Goal: Transaction & Acquisition: Purchase product/service

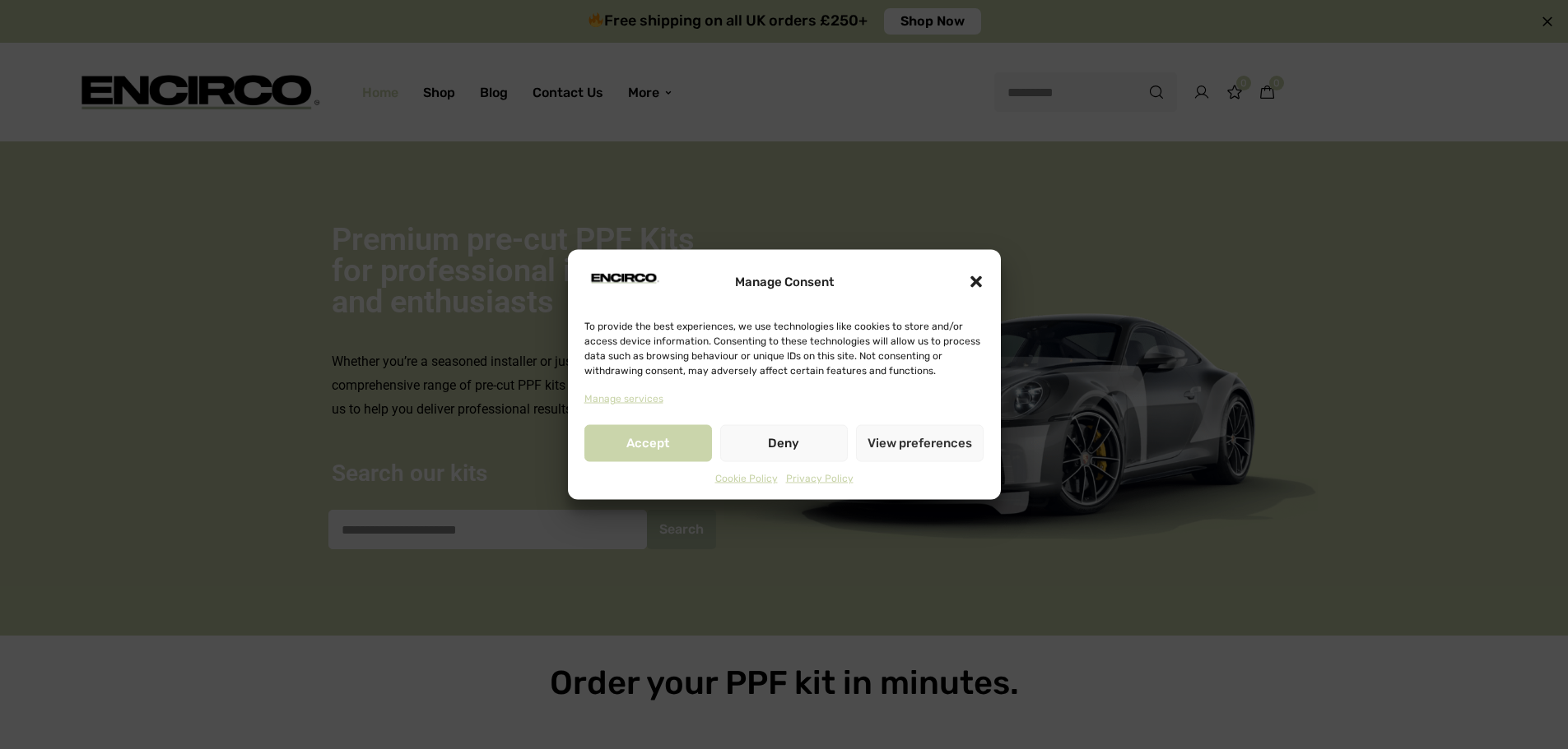
click at [788, 443] on button "Deny" at bounding box center [784, 443] width 128 height 37
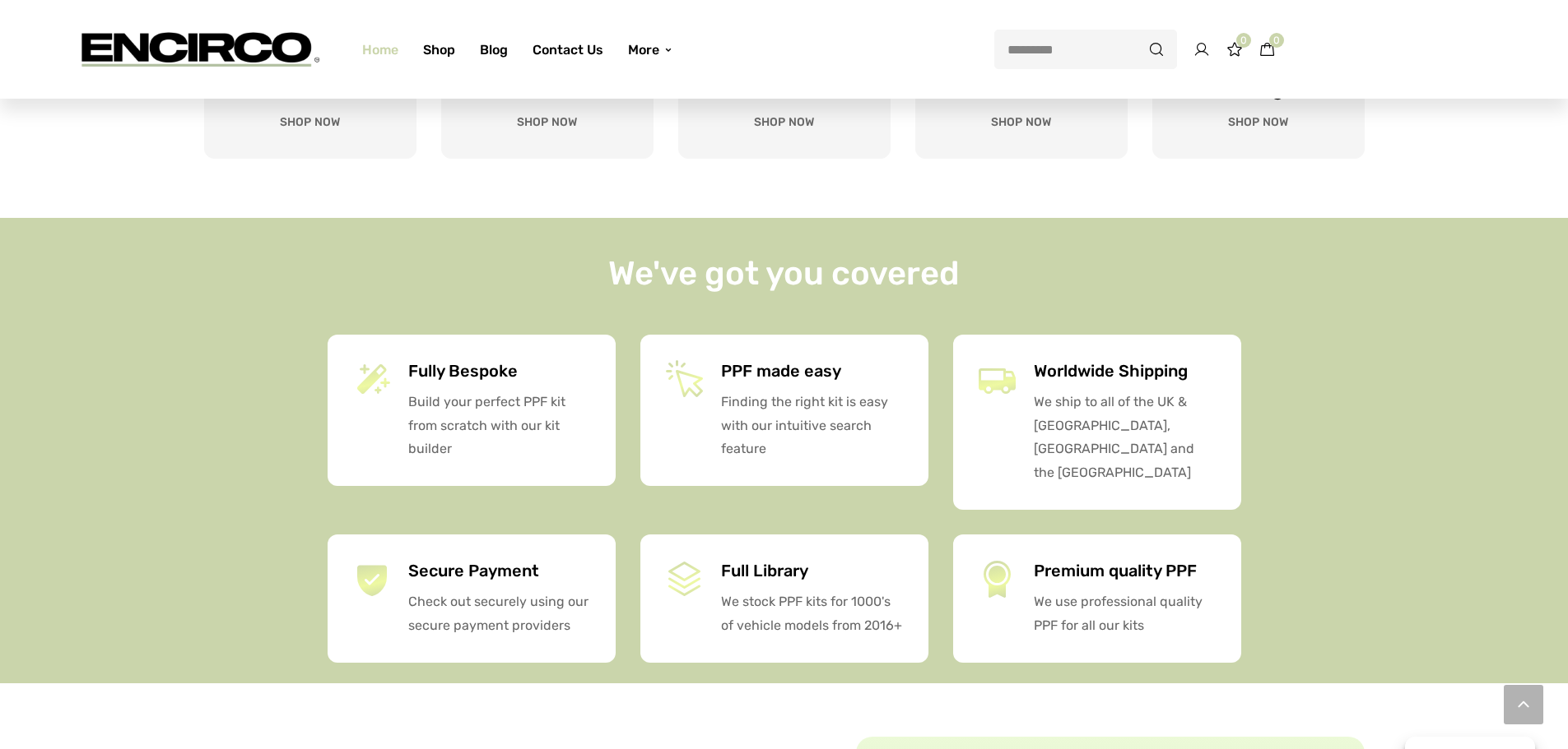
scroll to position [2797, 0]
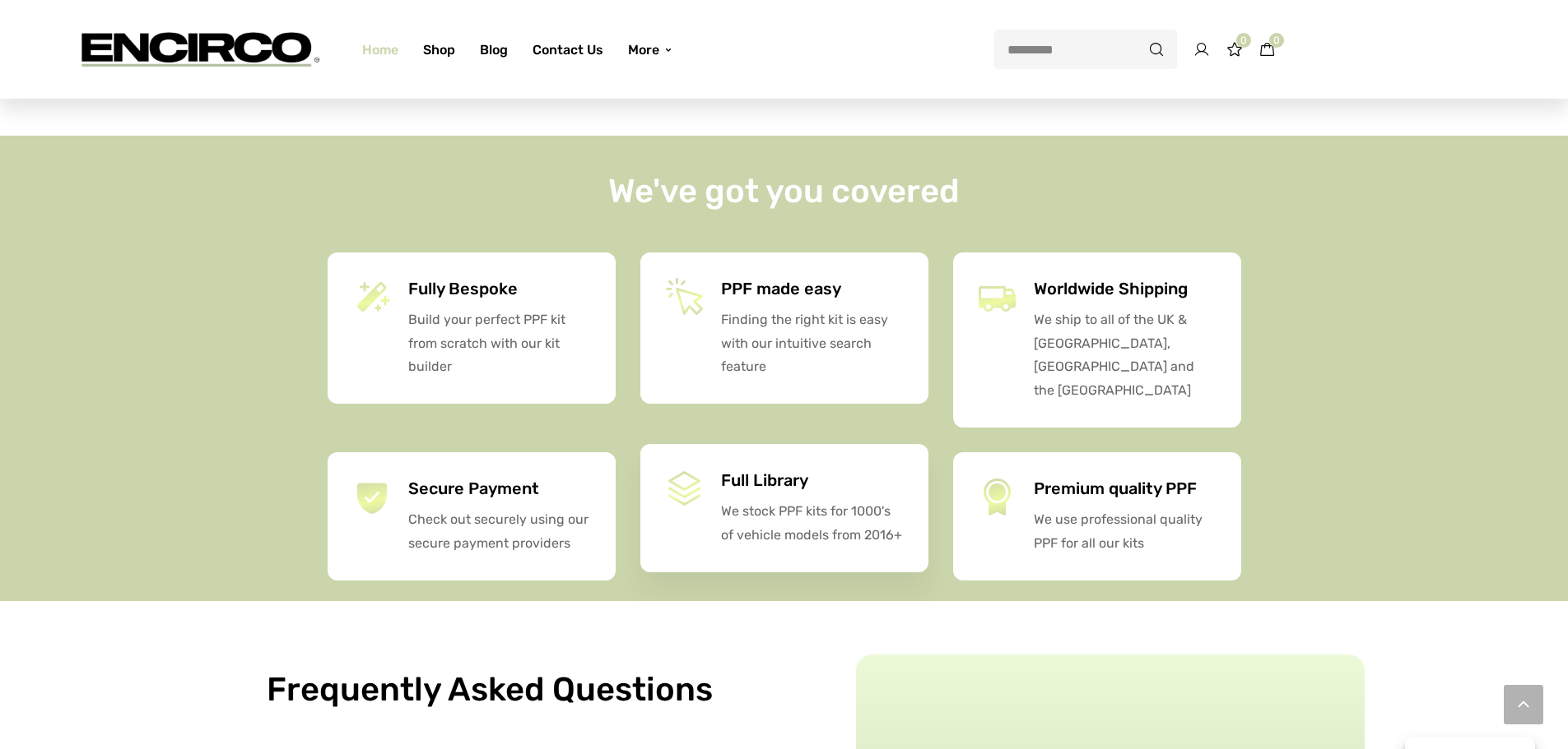
click at [669, 481] on icon at bounding box center [685, 489] width 40 height 40
click at [766, 511] on p "We stock PPF kits for 1000's of vehicle models from 2016+" at bounding box center [811, 524] width 182 height 48
click at [717, 507] on div "Full Library We stock PPF kits for 1000's of vehicle models from 2016+" at bounding box center [804, 508] width 199 height 79
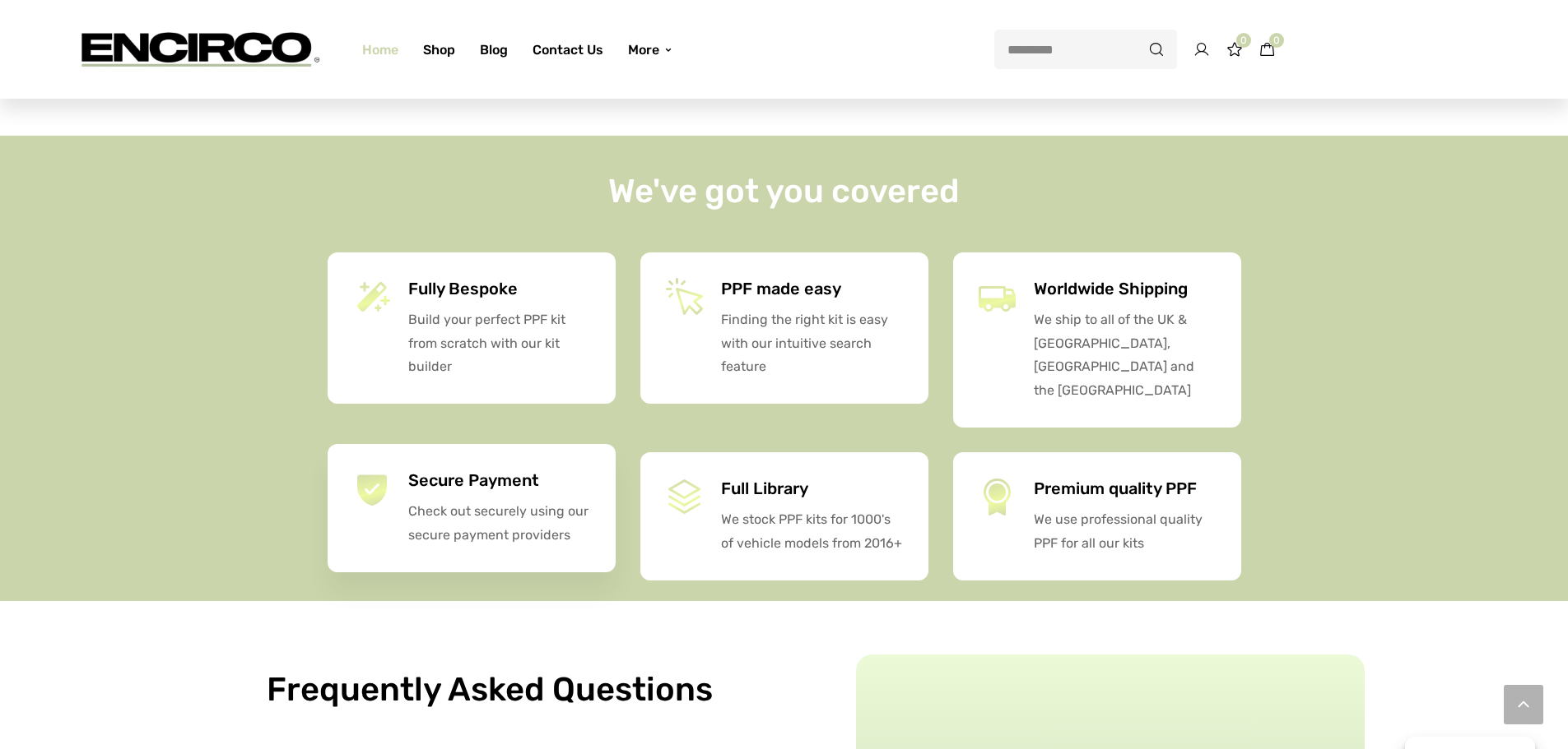
click at [566, 500] on p "Check out securely using our secure payment providers" at bounding box center [499, 524] width 182 height 48
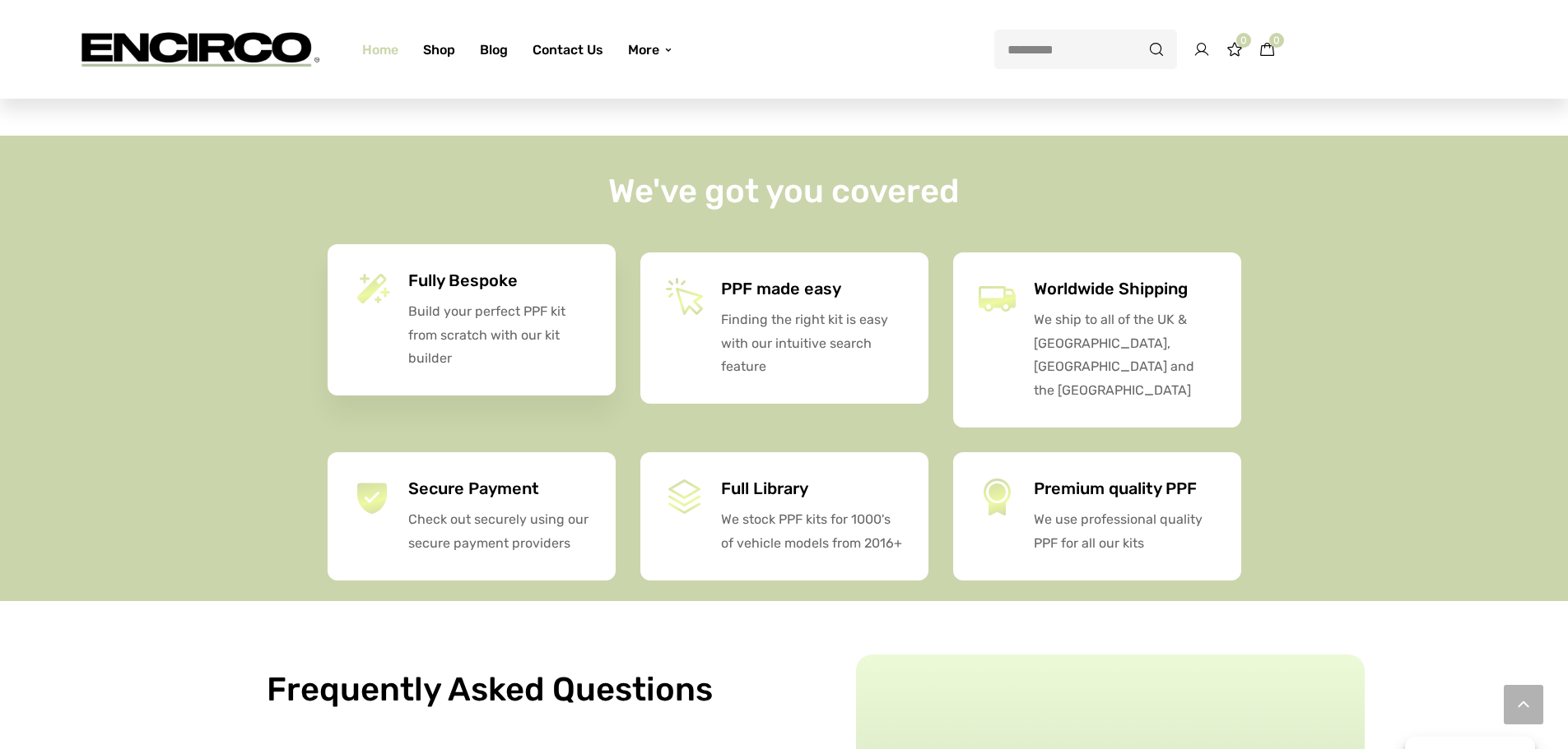
click at [545, 366] on p "Build your perfect PPF kit from scratch with our kit builder" at bounding box center [499, 335] width 182 height 71
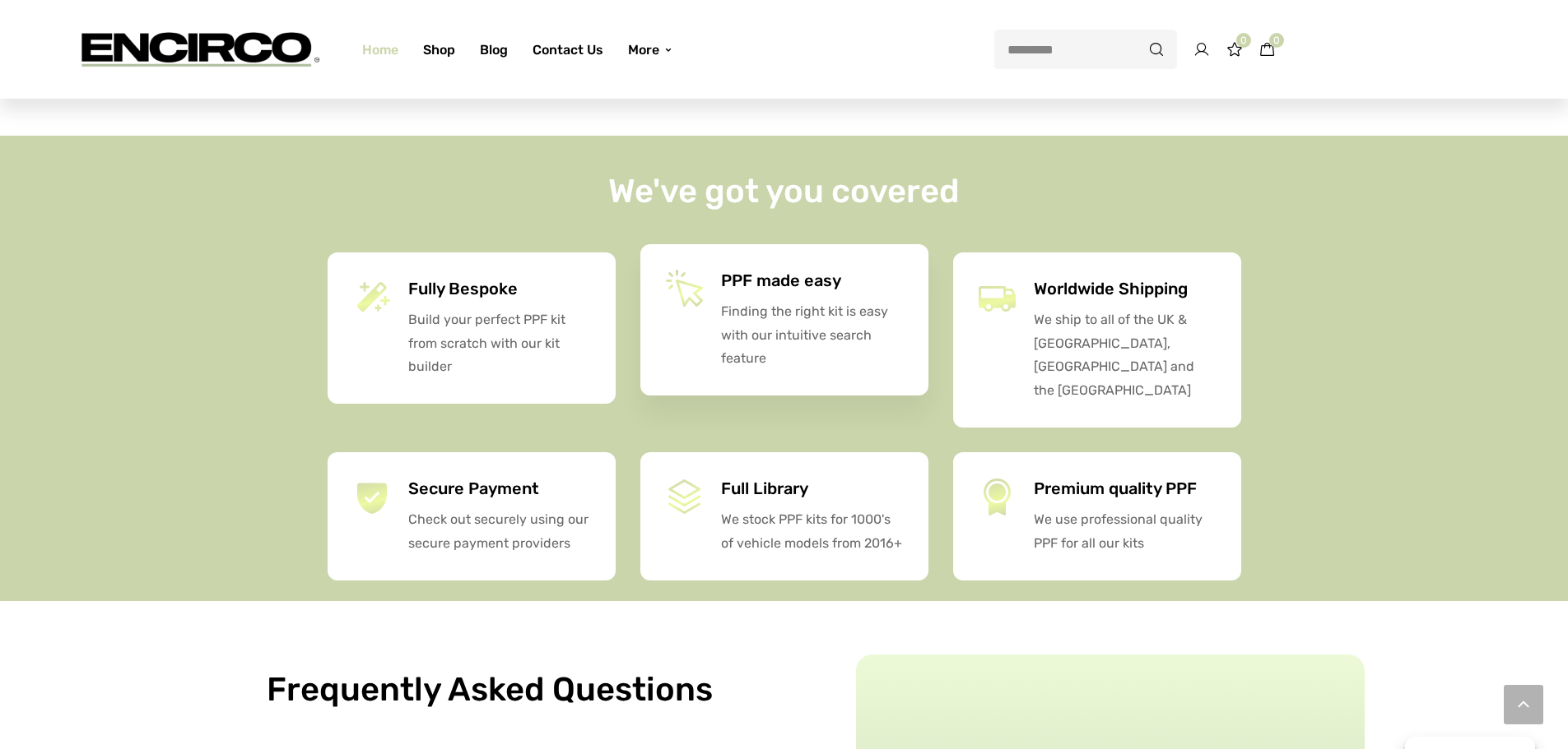
click at [708, 377] on div "PPF made easy Finding the right kit is easy with our intuitive search feature" at bounding box center [784, 320] width 288 height 151
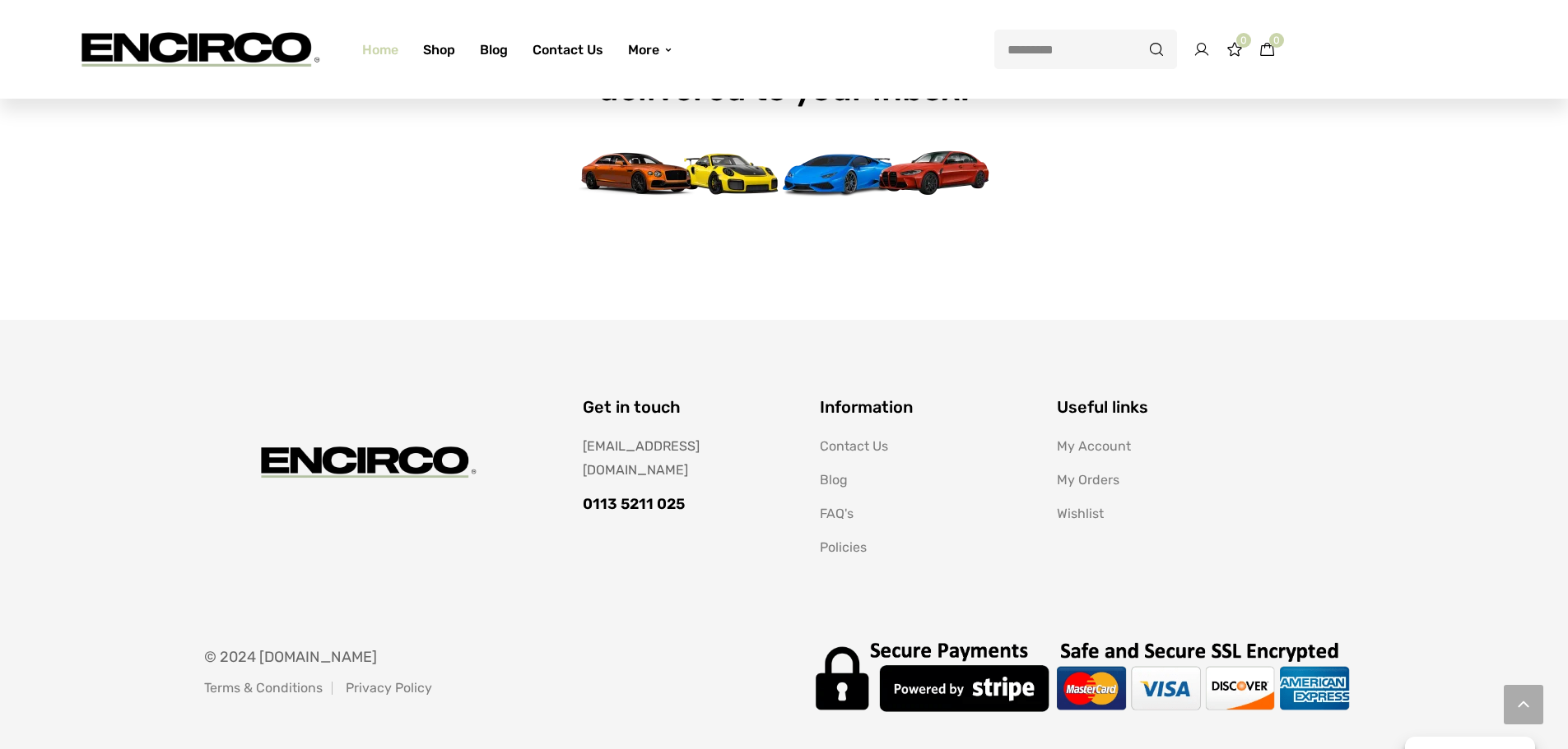
scroll to position [5491, 0]
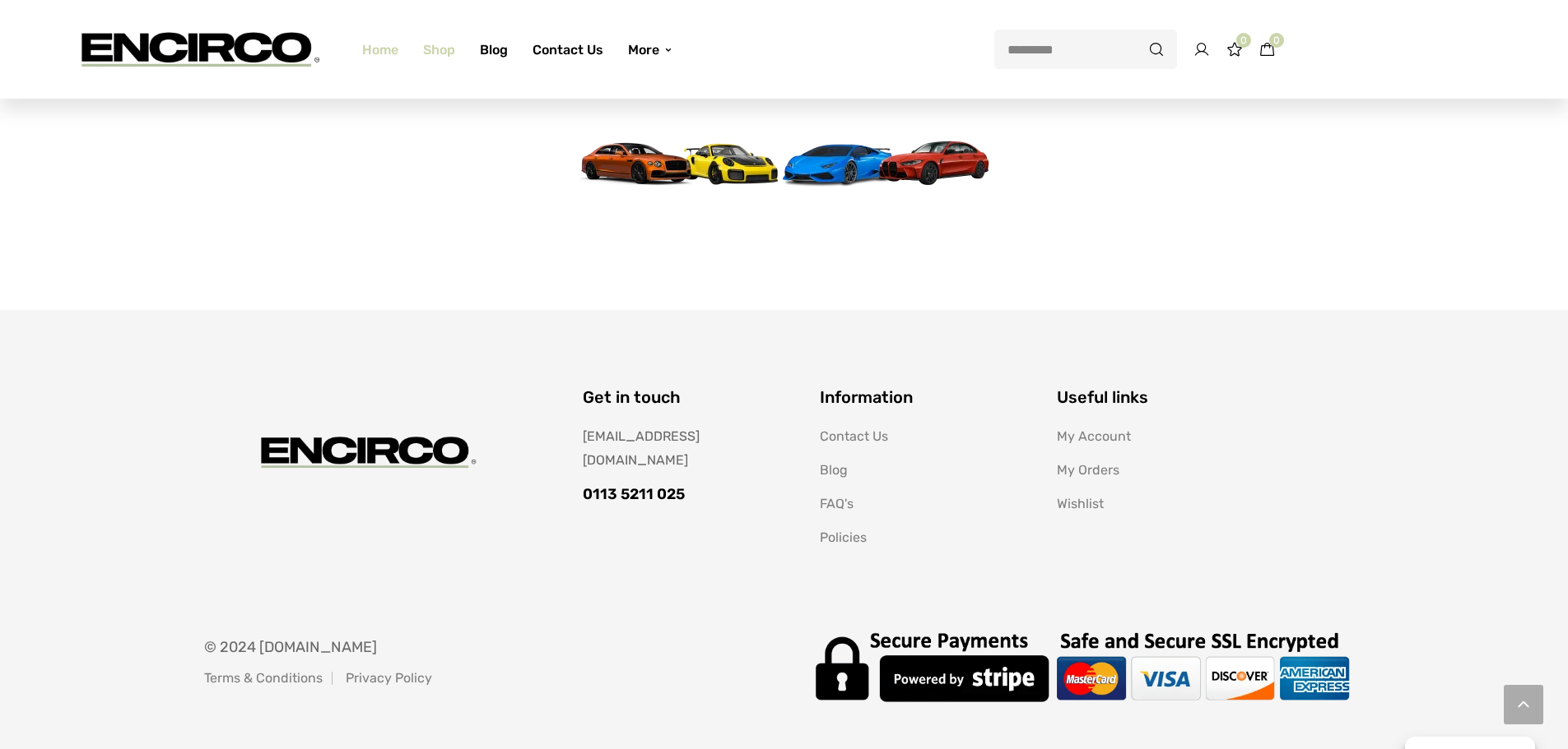
click at [436, 54] on link "Shop" at bounding box center [439, 49] width 57 height 58
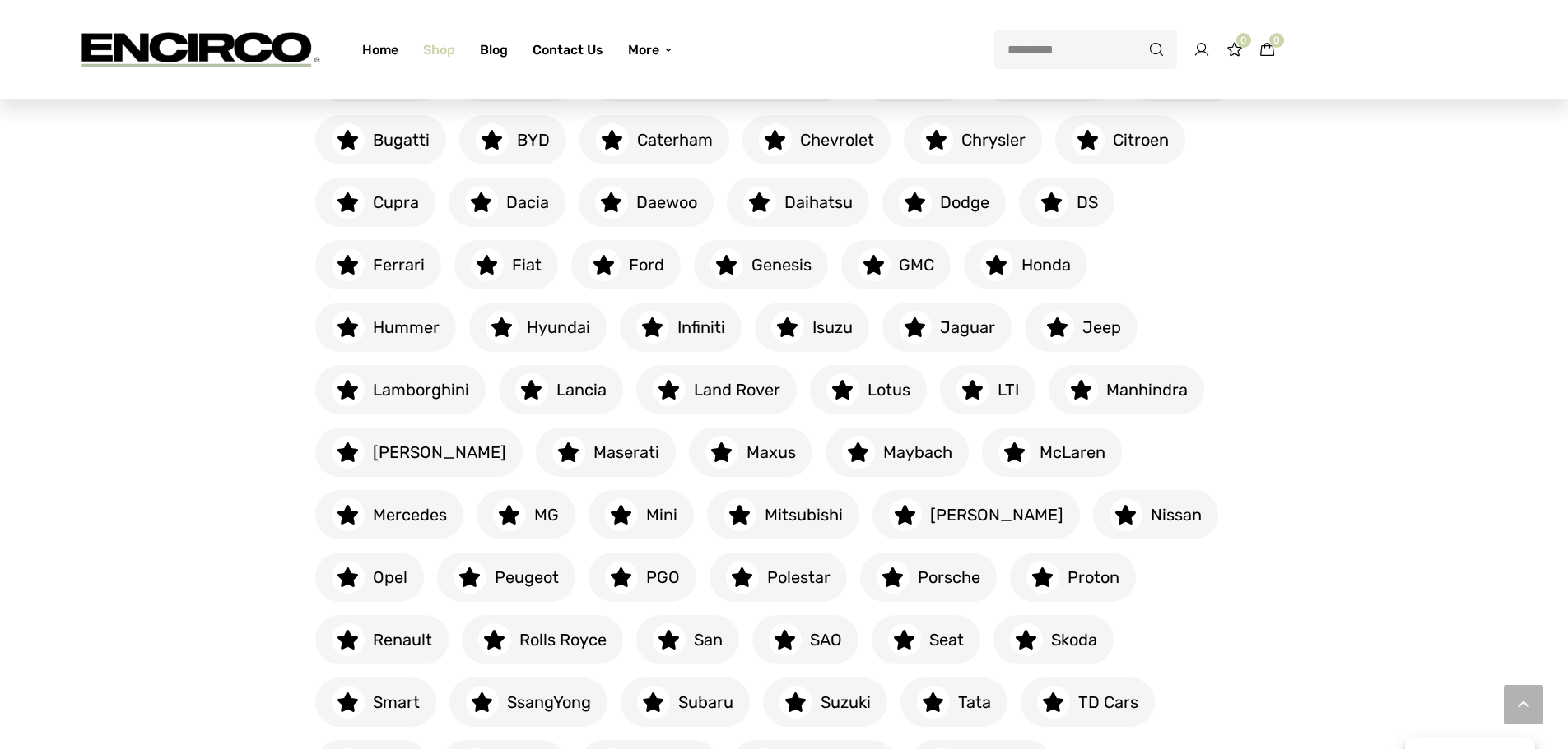
scroll to position [493, 0]
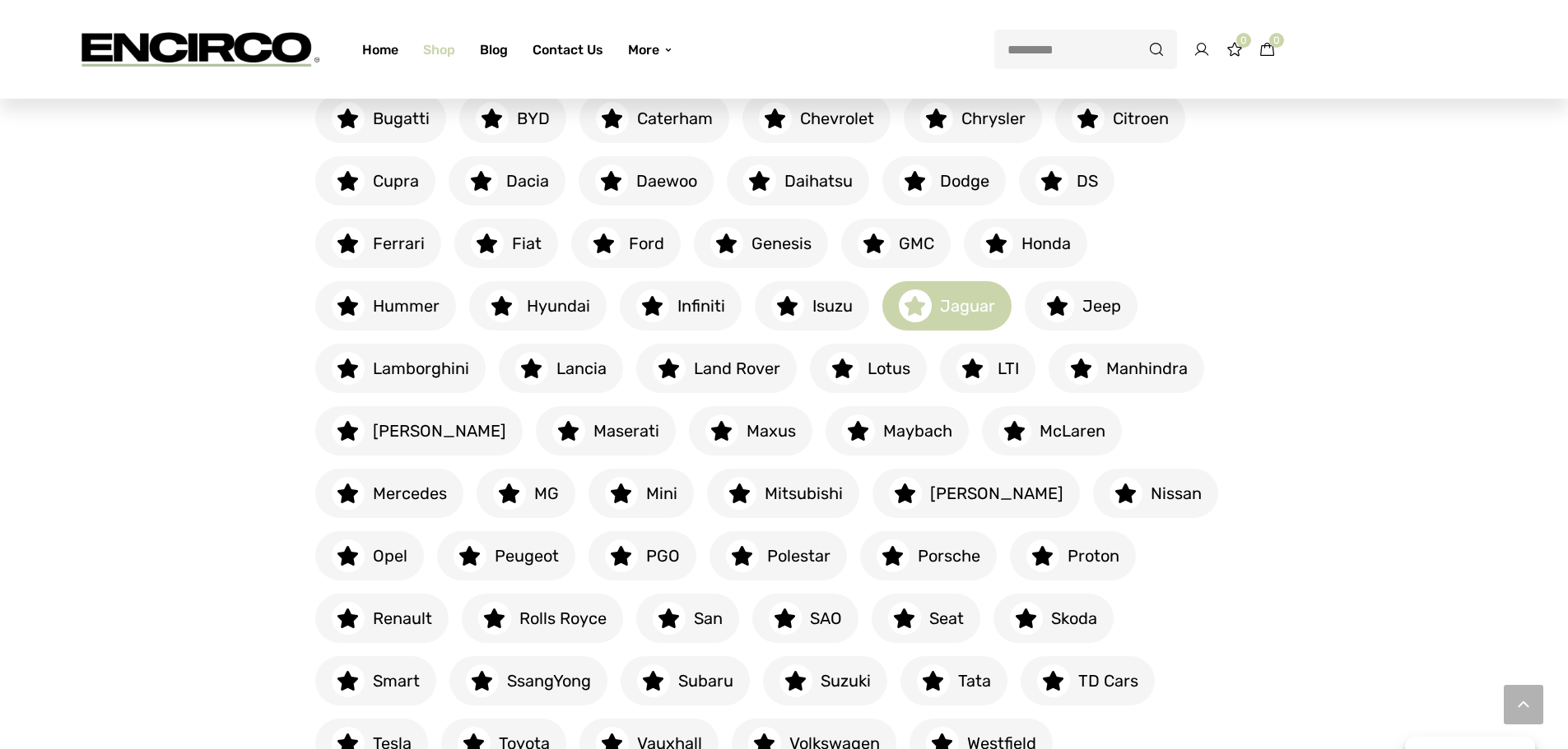
click at [932, 296] on h6 "Jaguar" at bounding box center [963, 306] width 64 height 23
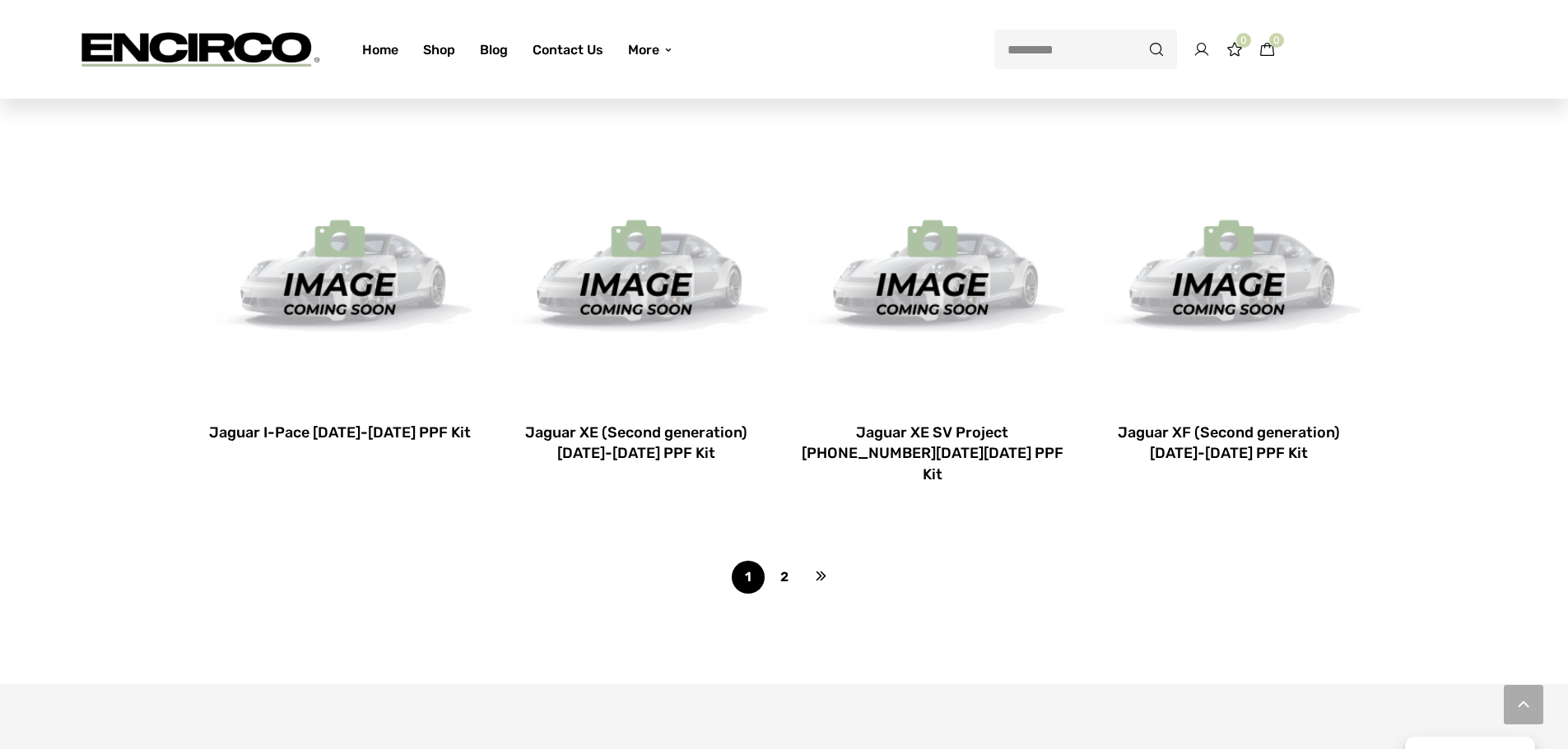
scroll to position [1151, 0]
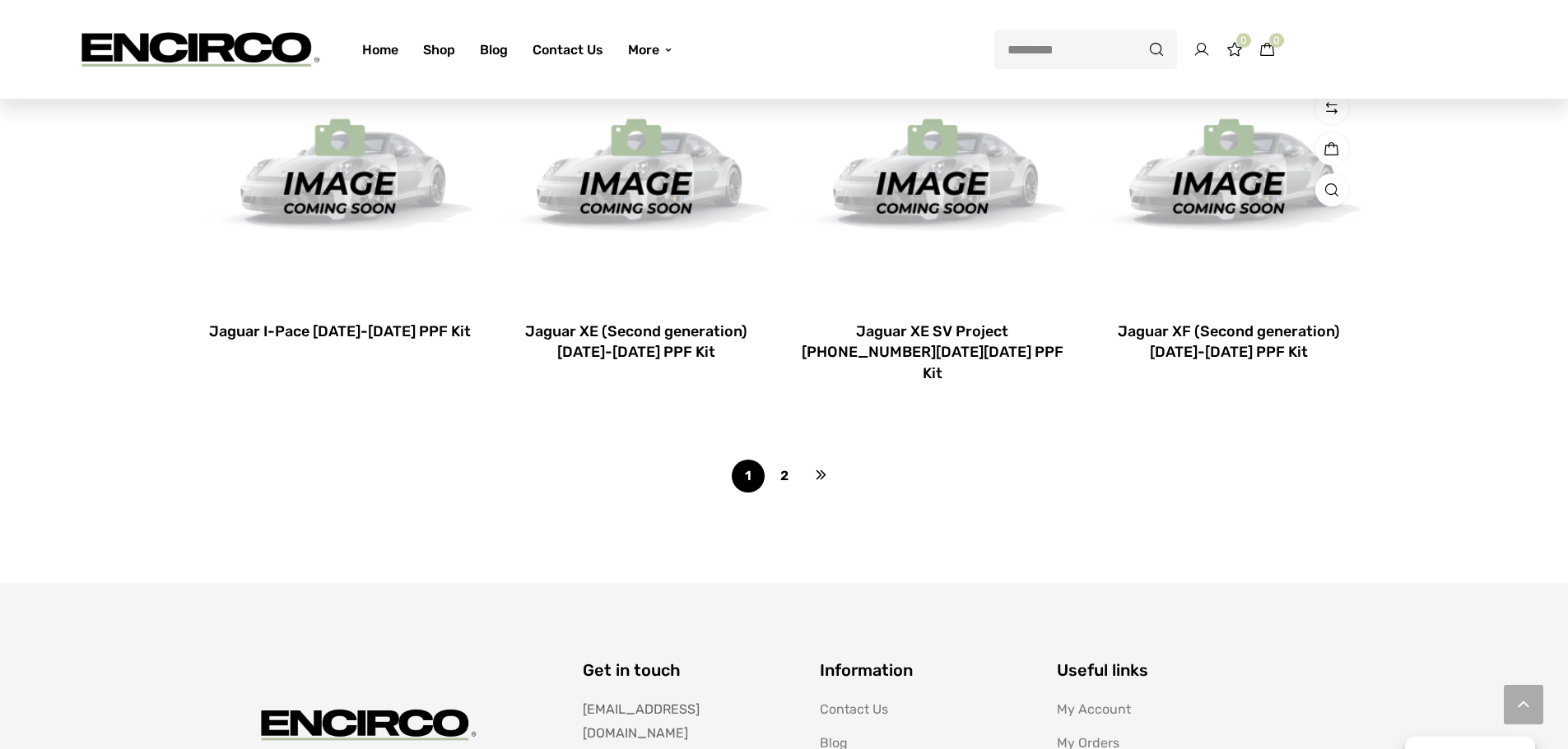
click at [1229, 189] on img at bounding box center [1228, 170] width 271 height 271
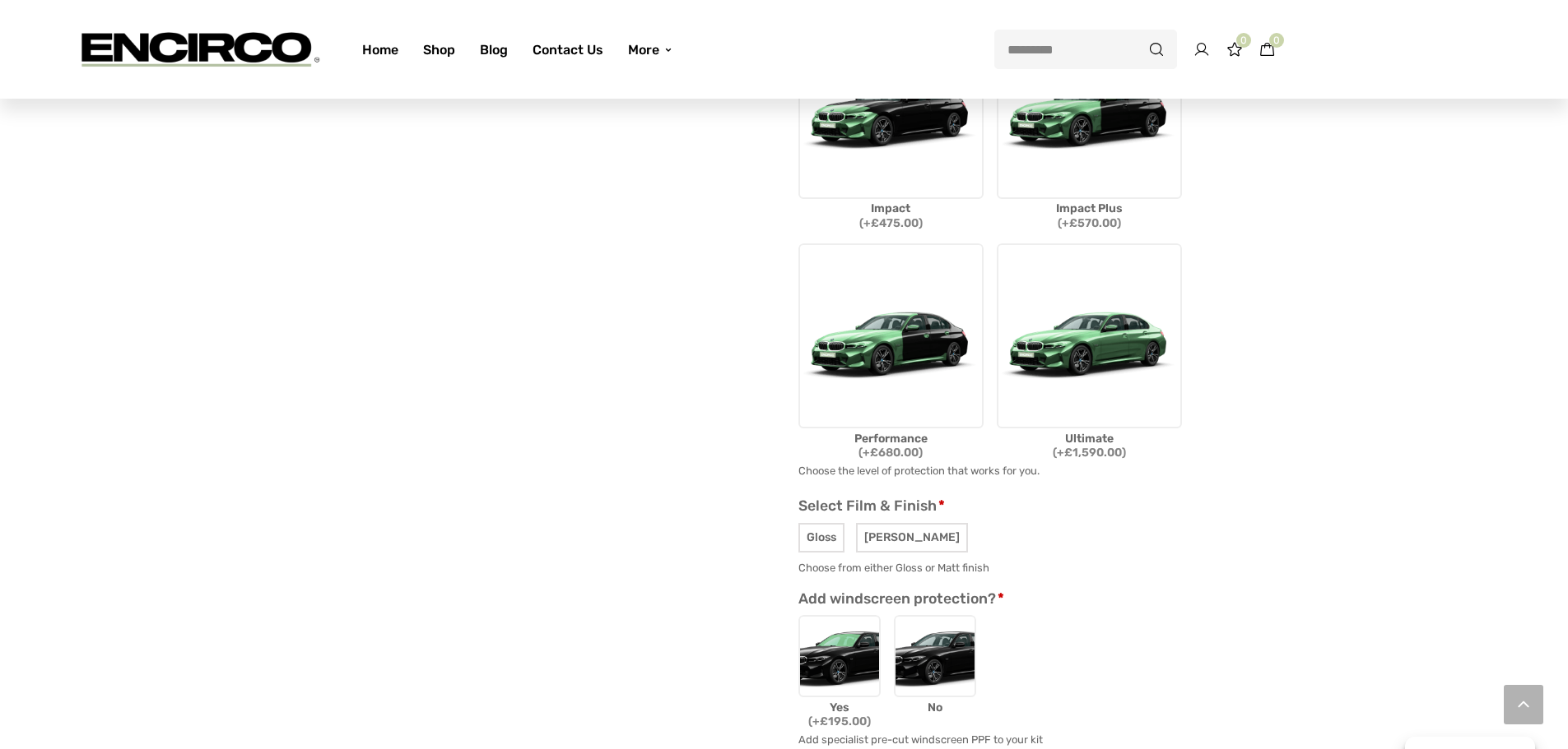
scroll to position [411, 0]
click at [1096, 333] on img at bounding box center [1089, 335] width 185 height 185
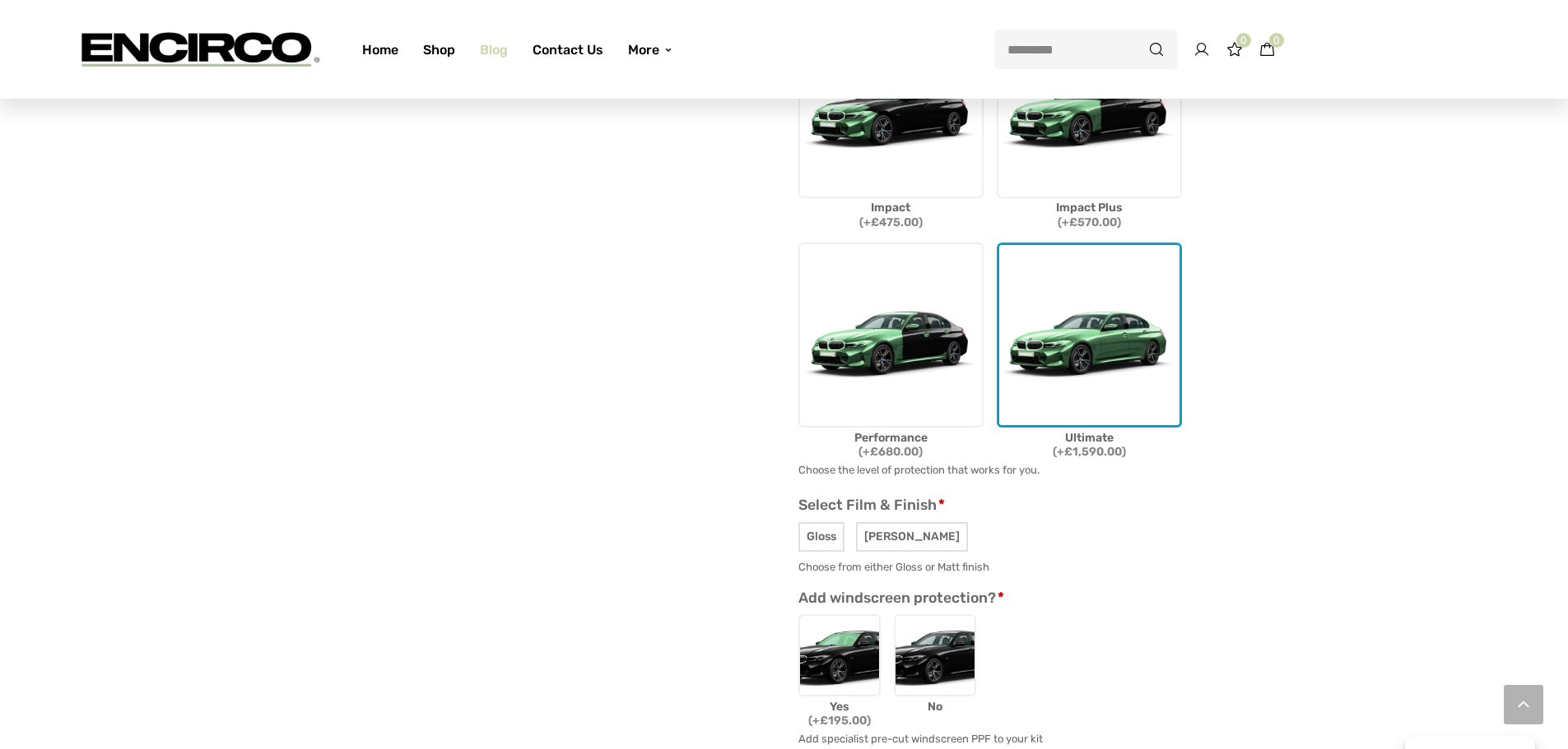
click at [501, 54] on link "Blog" at bounding box center [493, 49] width 53 height 58
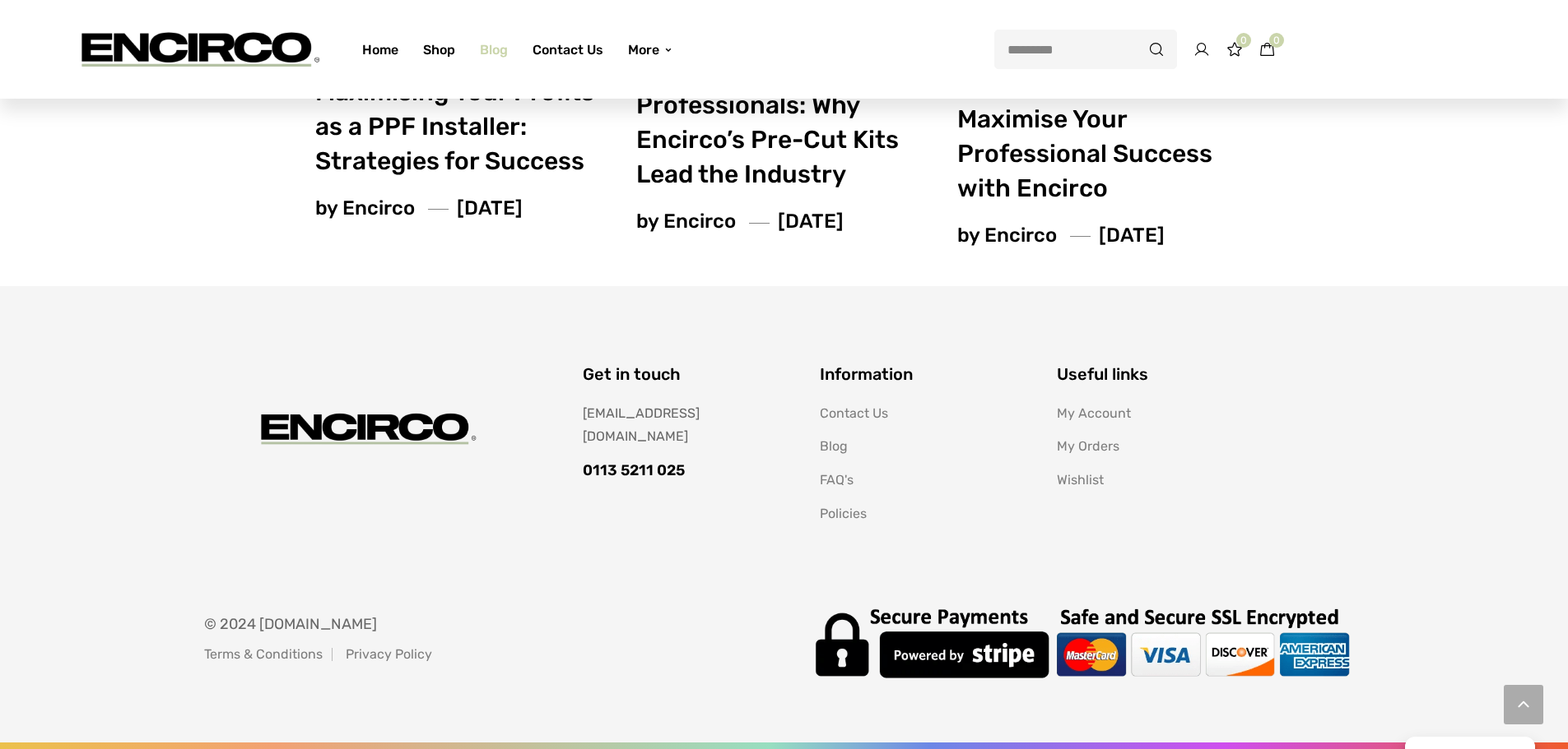
scroll to position [1873, 0]
click at [837, 480] on link "FAQ's" at bounding box center [837, 480] width 34 height 15
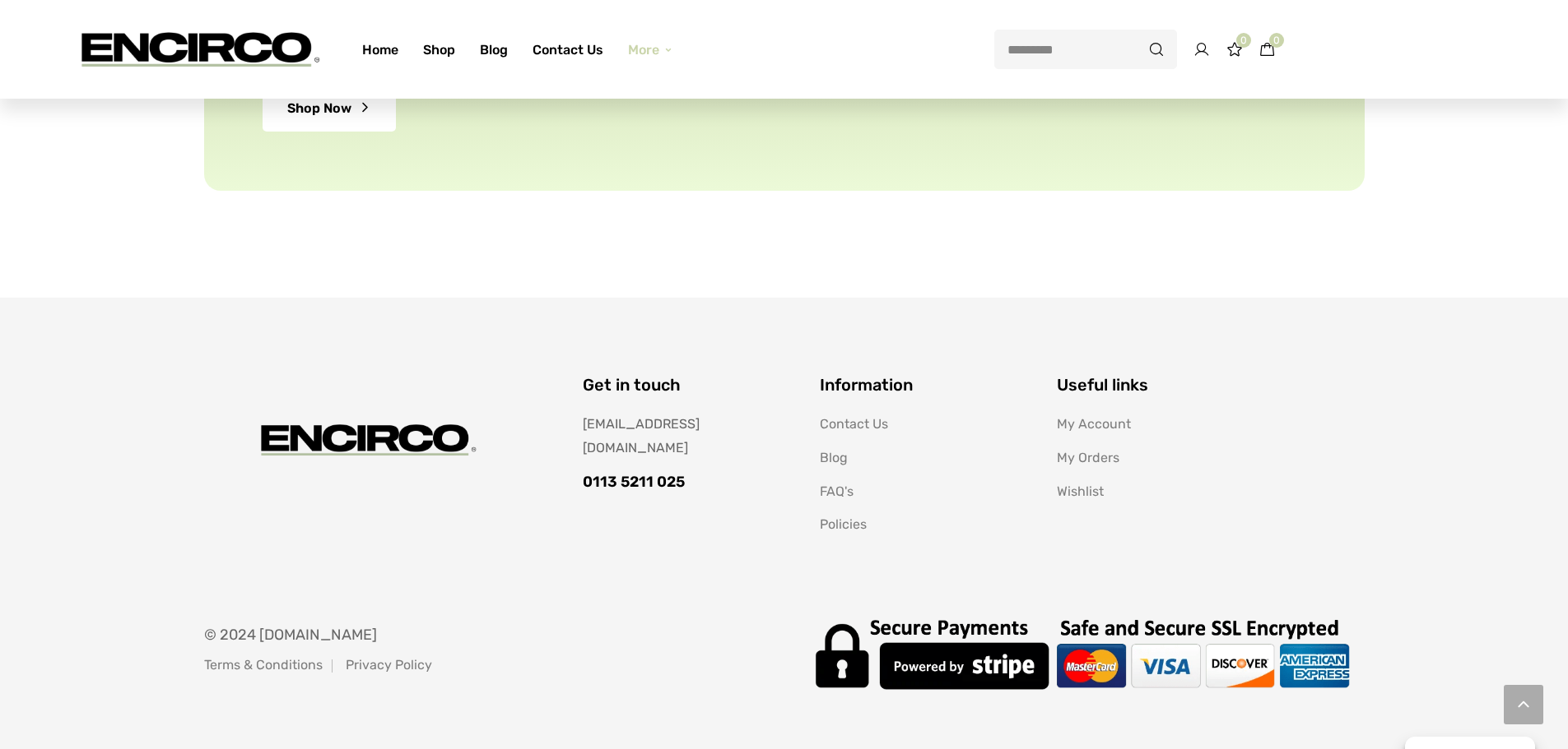
scroll to position [833, 0]
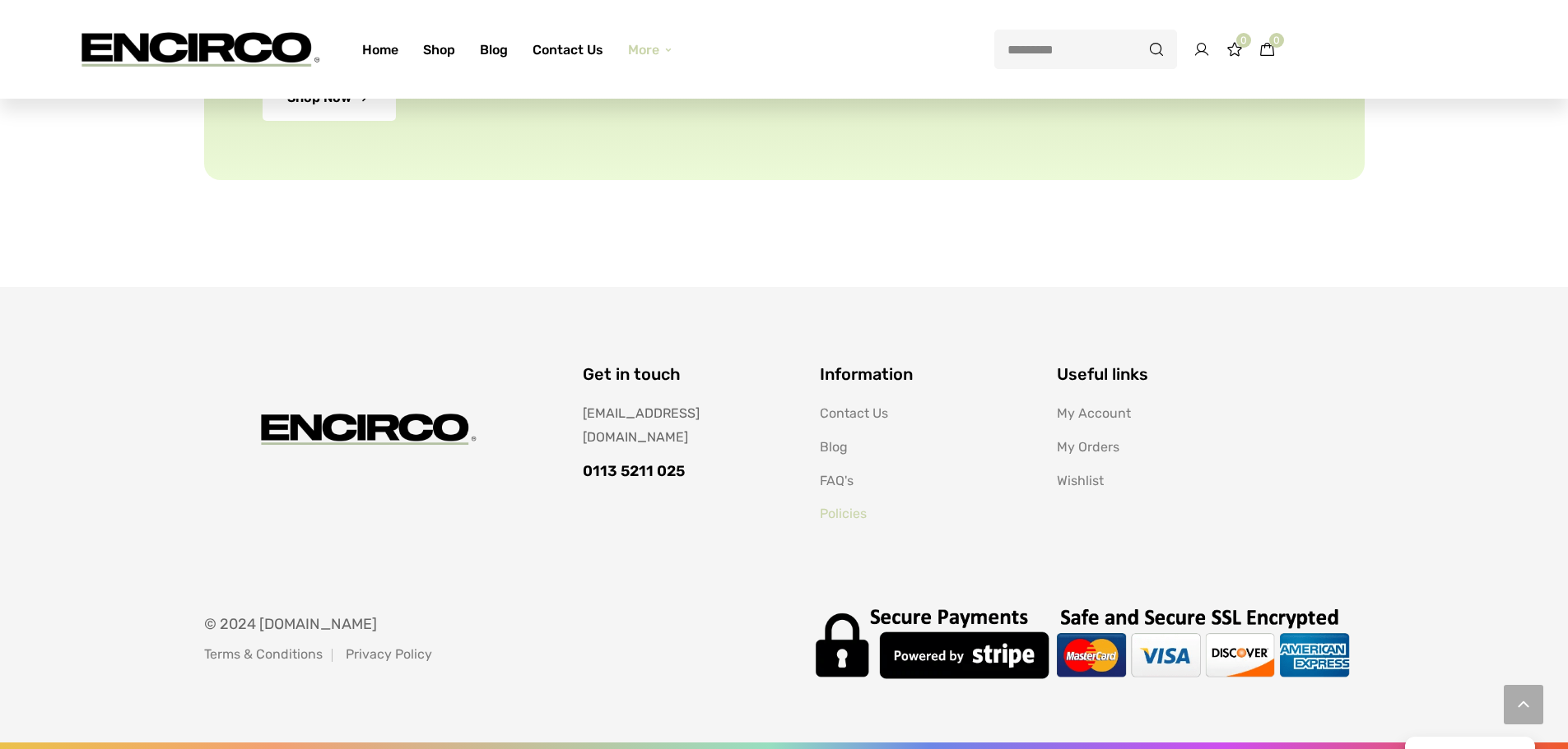
click at [840, 515] on link "Policies" at bounding box center [843, 513] width 47 height 15
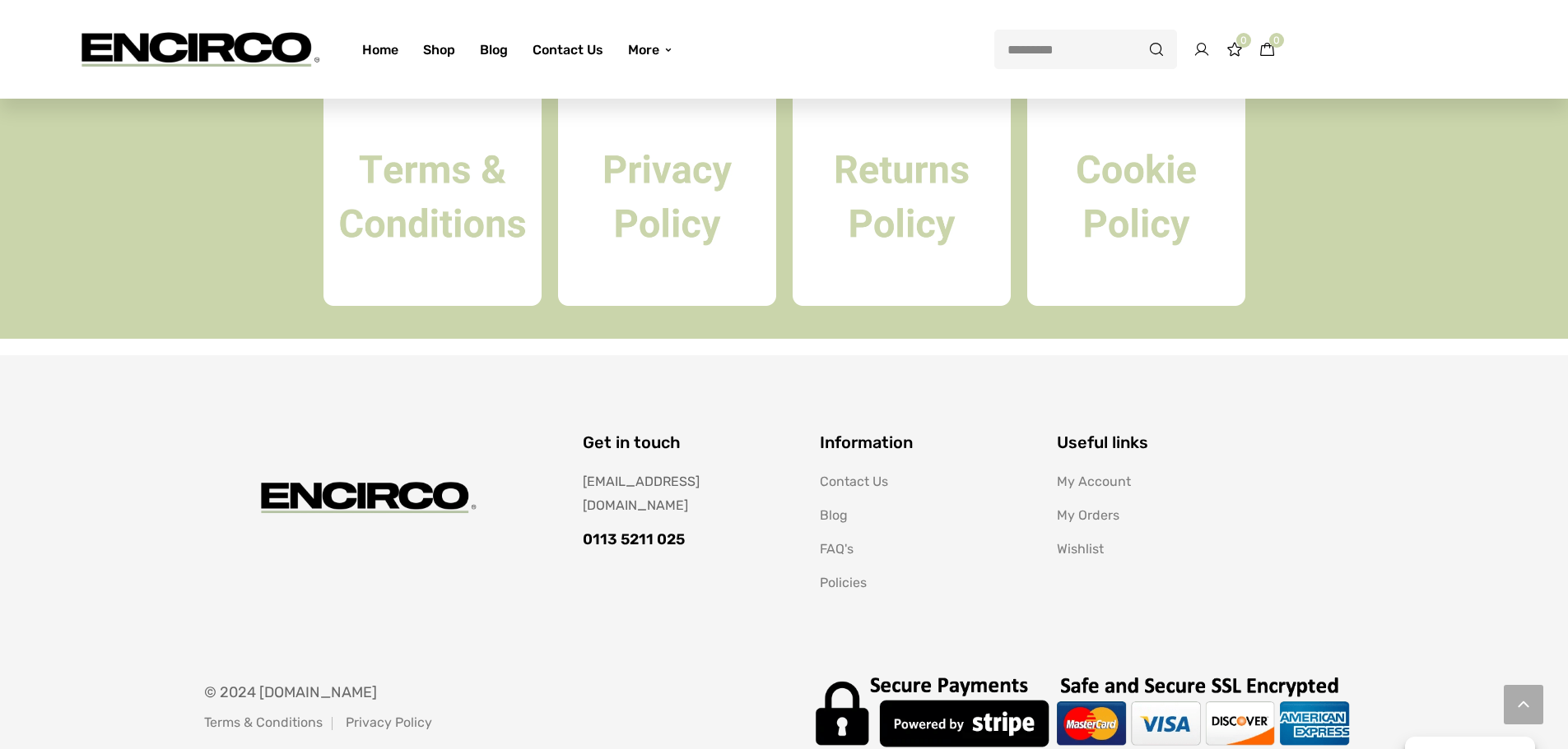
scroll to position [493, 0]
